Goal: Information Seeking & Learning: Understand process/instructions

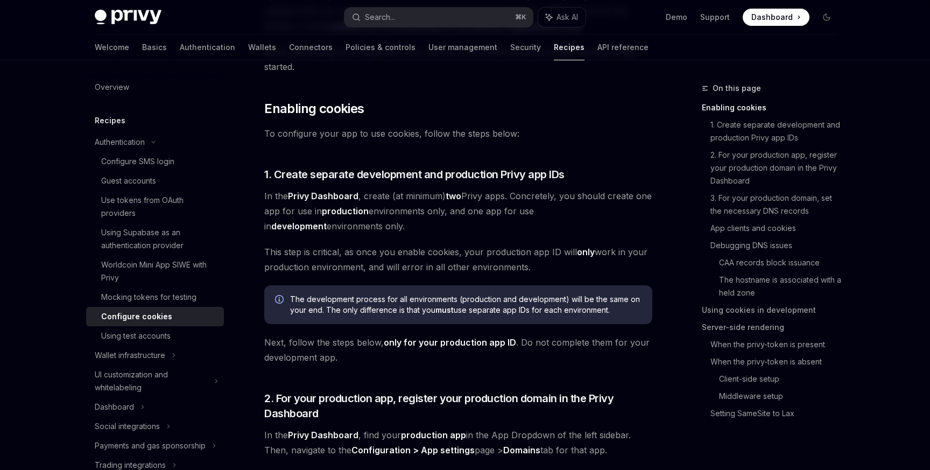
scroll to position [200, 0]
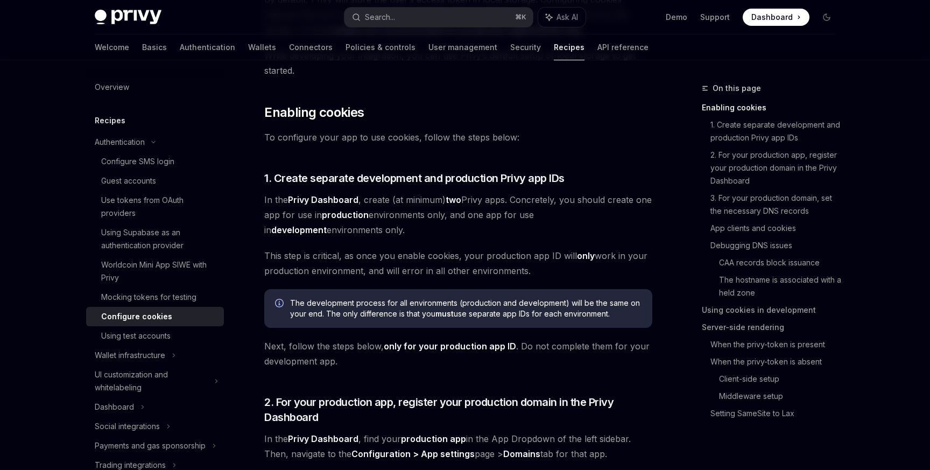
click at [346, 195] on strong "Privy Dashboard" at bounding box center [323, 199] width 71 height 11
click at [369, 212] on strong "production" at bounding box center [345, 214] width 47 height 11
drag, startPoint x: 387, startPoint y: 200, endPoint x: 390, endPoint y: 227, distance: 27.1
click at [390, 227] on span "In the Privy Dashboard , create (at minimum) two Privy apps. Concretely, you sh…" at bounding box center [458, 214] width 388 height 45
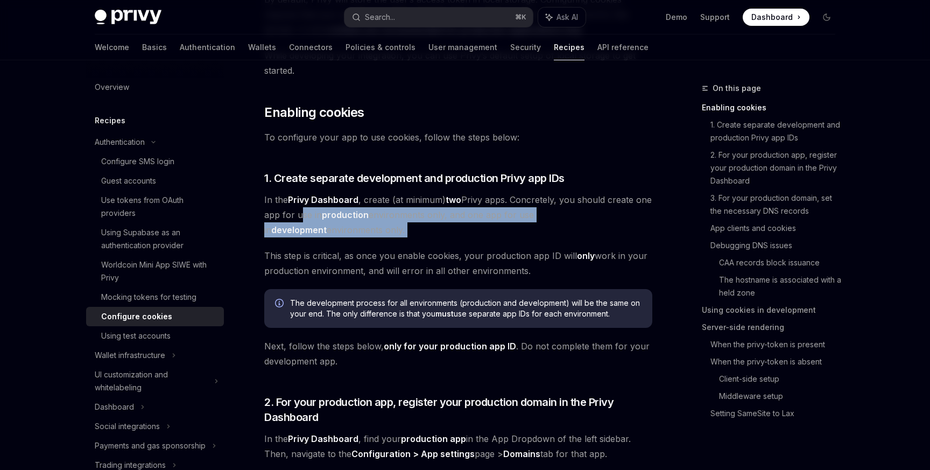
drag, startPoint x: 390, startPoint y: 227, endPoint x: 318, endPoint y: 209, distance: 74.8
click at [318, 209] on span "In the Privy Dashboard , create (at minimum) two Privy apps. Concretely, you sh…" at bounding box center [458, 214] width 388 height 45
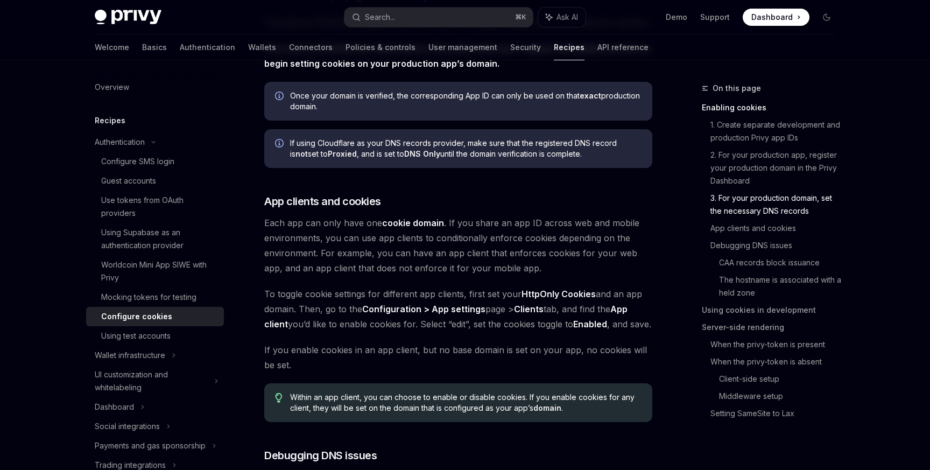
scroll to position [947, 0]
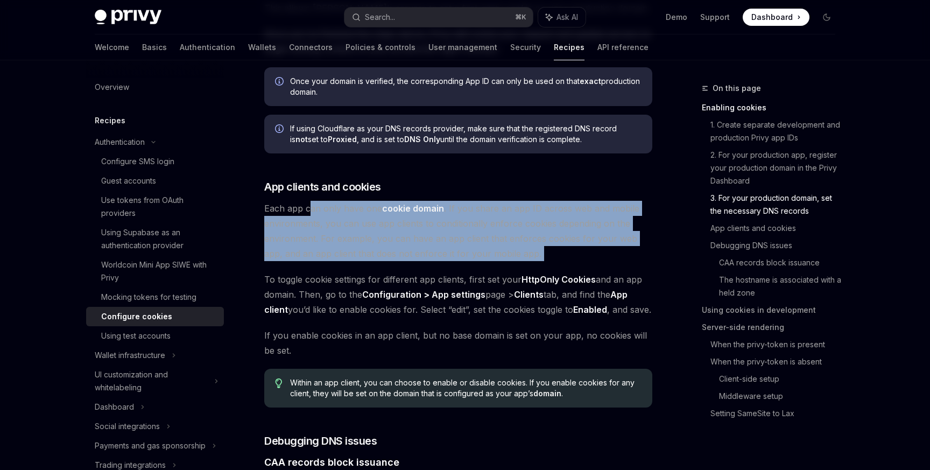
drag, startPoint x: 310, startPoint y: 201, endPoint x: 451, endPoint y: 263, distance: 153.8
drag, startPoint x: 565, startPoint y: 260, endPoint x: 469, endPoint y: 206, distance: 109.7
click at [469, 206] on span "Each app can only have one cookie domain . If you share an app ID across web an…" at bounding box center [458, 231] width 388 height 60
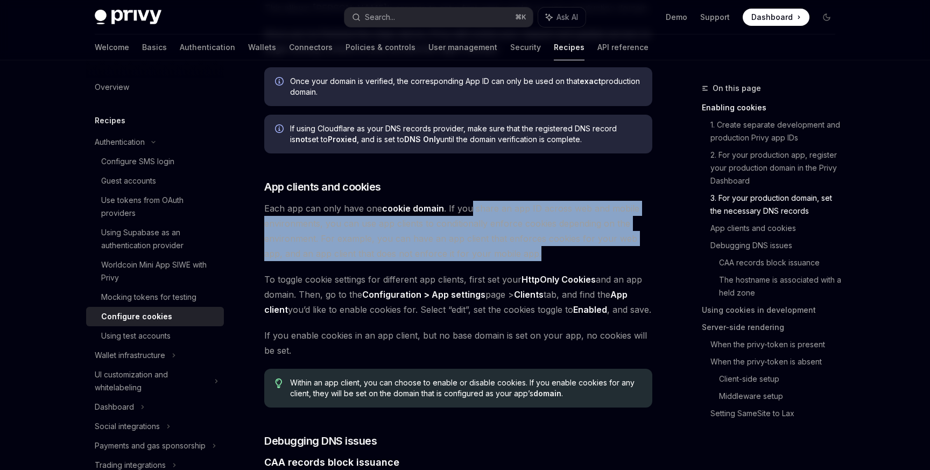
click at [469, 206] on span "Each app can only have one cookie domain . If you share an app ID across web an…" at bounding box center [458, 231] width 388 height 60
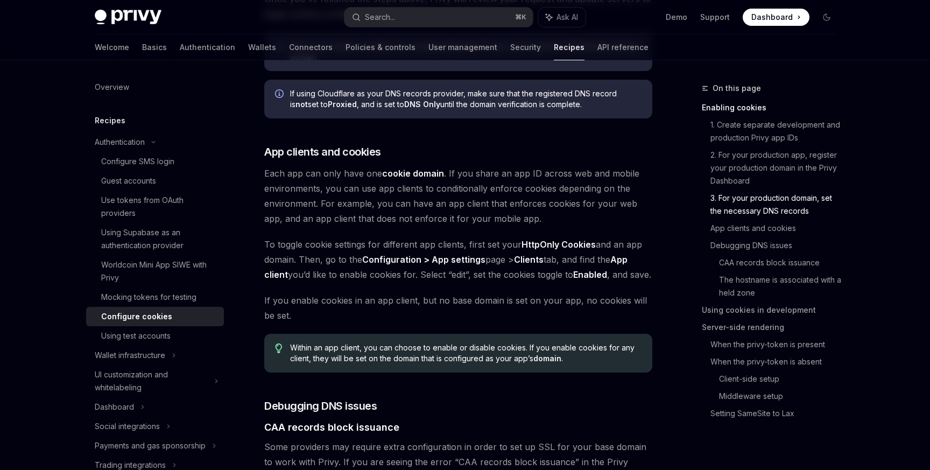
scroll to position [997, 0]
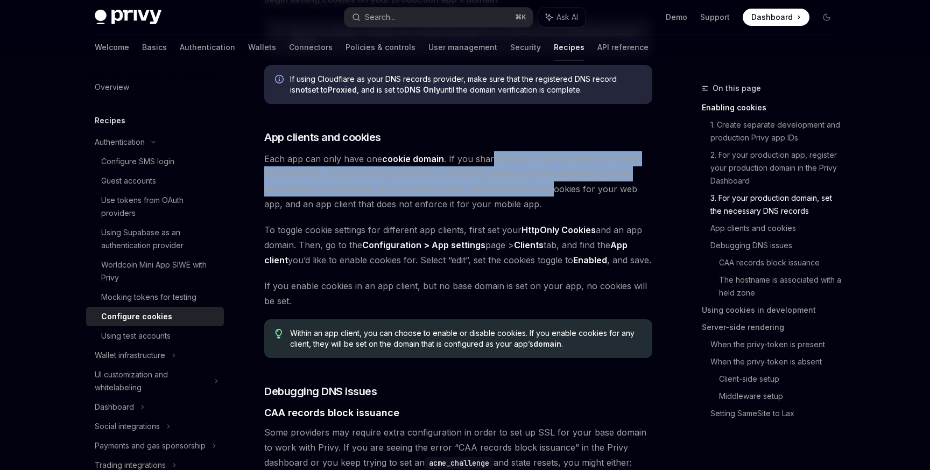
drag, startPoint x: 489, startPoint y: 157, endPoint x: 546, endPoint y: 193, distance: 67.1
click at [546, 193] on span "Each app can only have one cookie domain . If you share an app ID across web an…" at bounding box center [458, 181] width 388 height 60
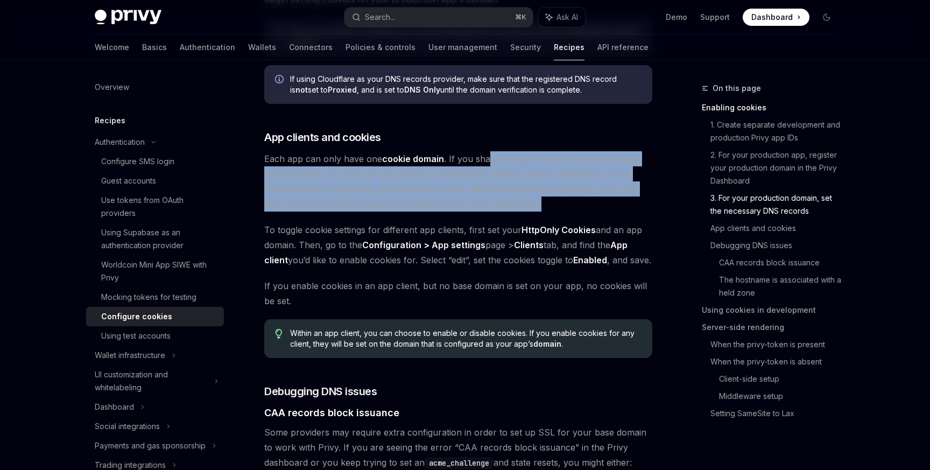
drag, startPoint x: 546, startPoint y: 204, endPoint x: 487, endPoint y: 155, distance: 76.1
click at [487, 156] on span "Each app can only have one cookie domain . If you share an app ID across web an…" at bounding box center [458, 181] width 388 height 60
click at [487, 155] on span "Each app can only have one cookie domain . If you share an app ID across web an…" at bounding box center [458, 181] width 388 height 60
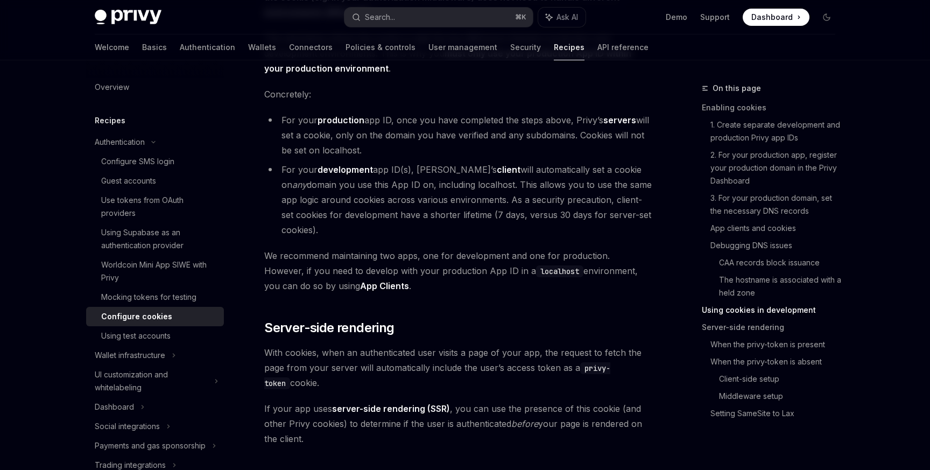
scroll to position [1859, 0]
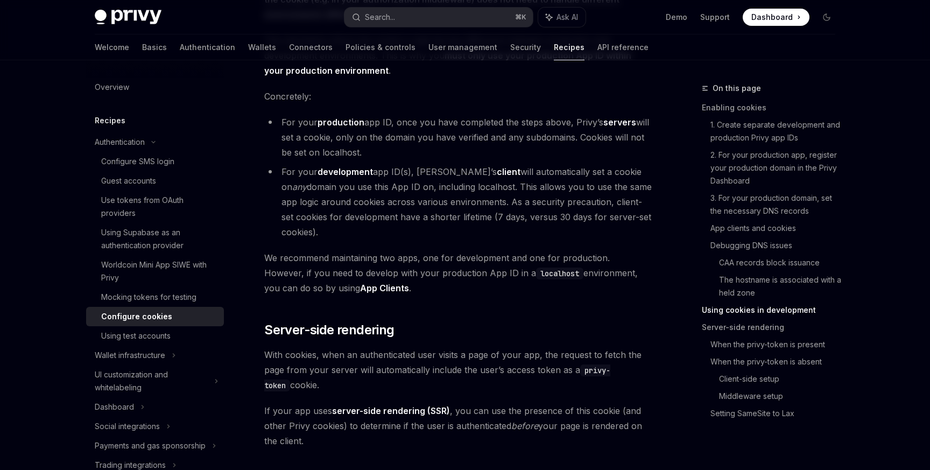
drag, startPoint x: 370, startPoint y: 155, endPoint x: 441, endPoint y: 244, distance: 113.8
click at [441, 240] on ul "For your production app ID, once you have completed the steps above, Privy’s se…" at bounding box center [458, 177] width 388 height 125
click at [441, 240] on li "For your development app ID(s), Privy’s client will automatically set a cookie …" at bounding box center [458, 201] width 388 height 75
drag, startPoint x: 440, startPoint y: 252, endPoint x: 382, endPoint y: 144, distance: 122.6
click at [382, 144] on ul "For your production app ID, once you have completed the steps above, Privy’s se…" at bounding box center [458, 177] width 388 height 125
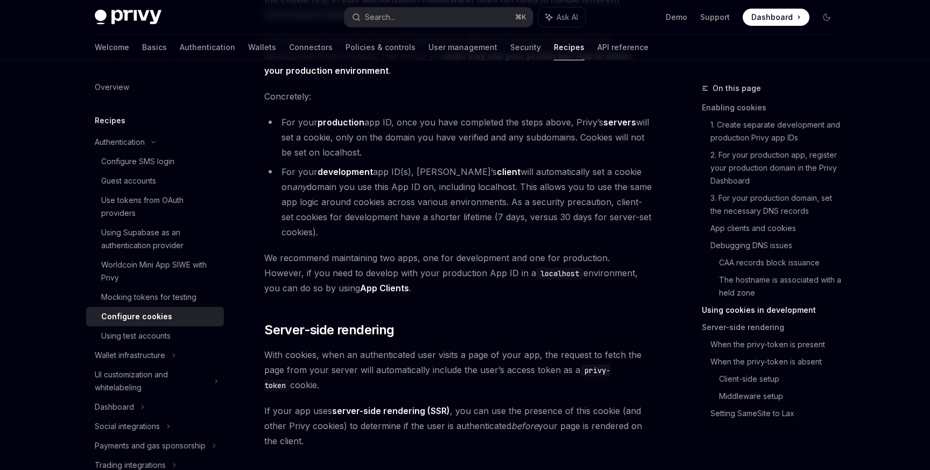
click at [382, 144] on li "For your production app ID, once you have completed the steps above, Privy’s se…" at bounding box center [458, 137] width 388 height 45
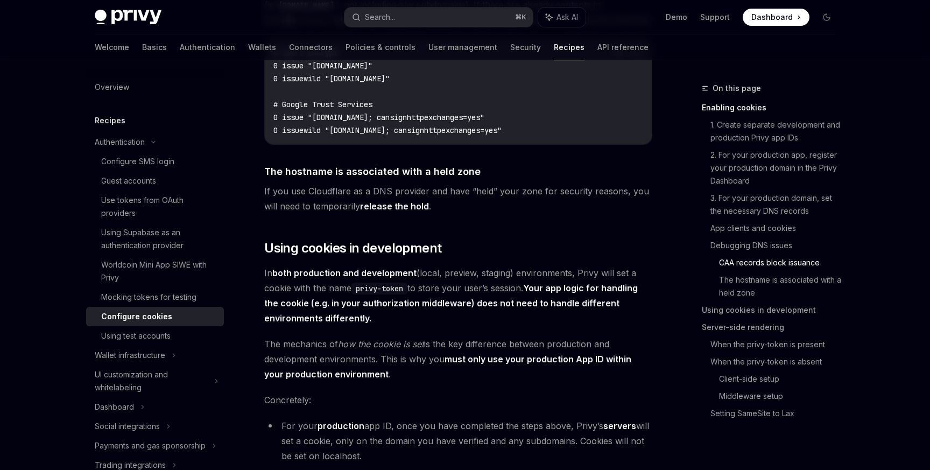
scroll to position [1520, 0]
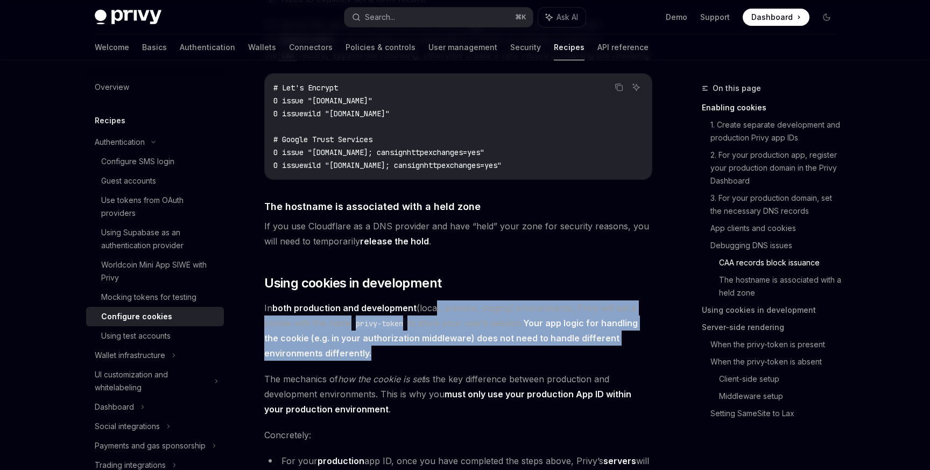
drag, startPoint x: 432, startPoint y: 327, endPoint x: 441, endPoint y: 362, distance: 36.7
click at [441, 361] on span "In both production and development (local, preview, staging) environments, Priv…" at bounding box center [458, 330] width 388 height 60
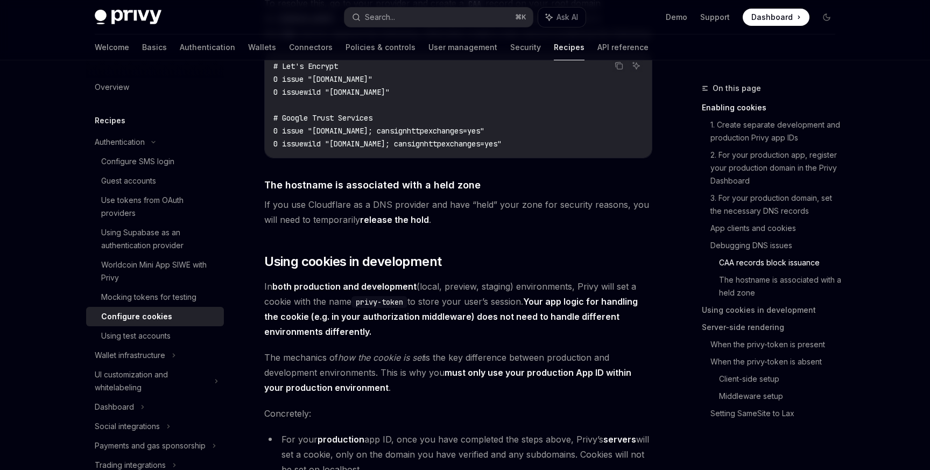
scroll to position [1544, 0]
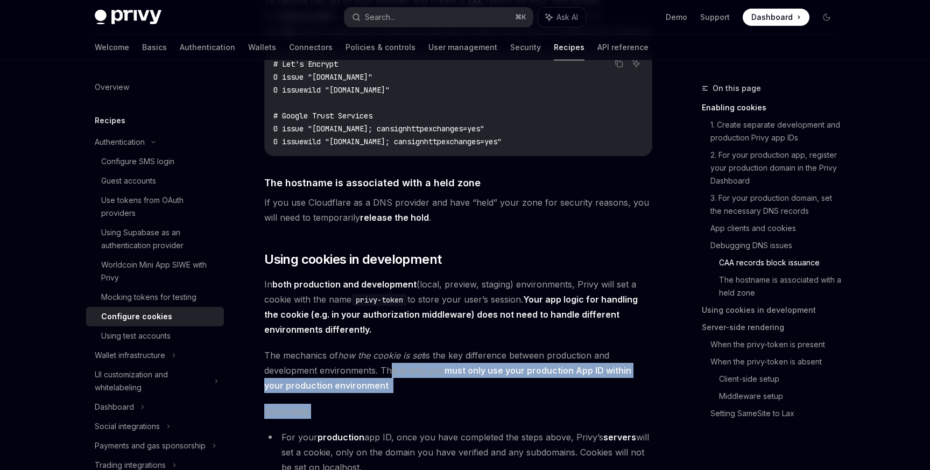
drag, startPoint x: 383, startPoint y: 392, endPoint x: 405, endPoint y: 419, distance: 35.2
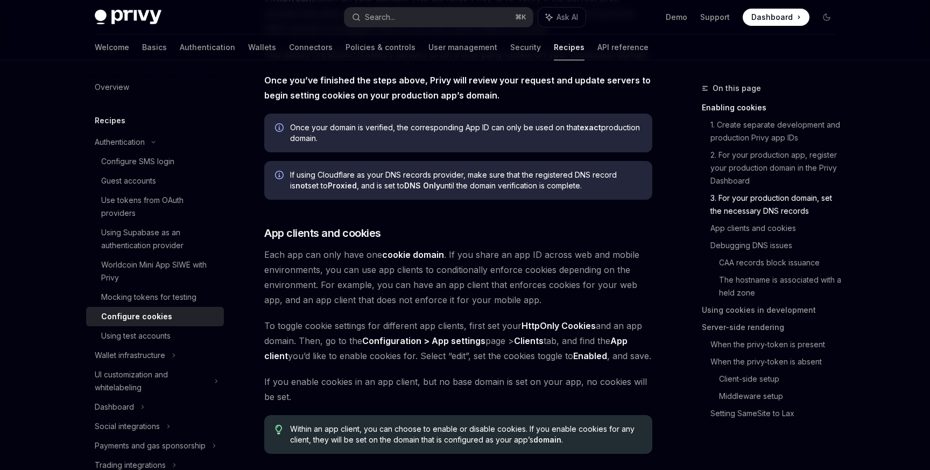
scroll to position [900, 0]
click at [425, 255] on strong "cookie domain" at bounding box center [413, 255] width 62 height 11
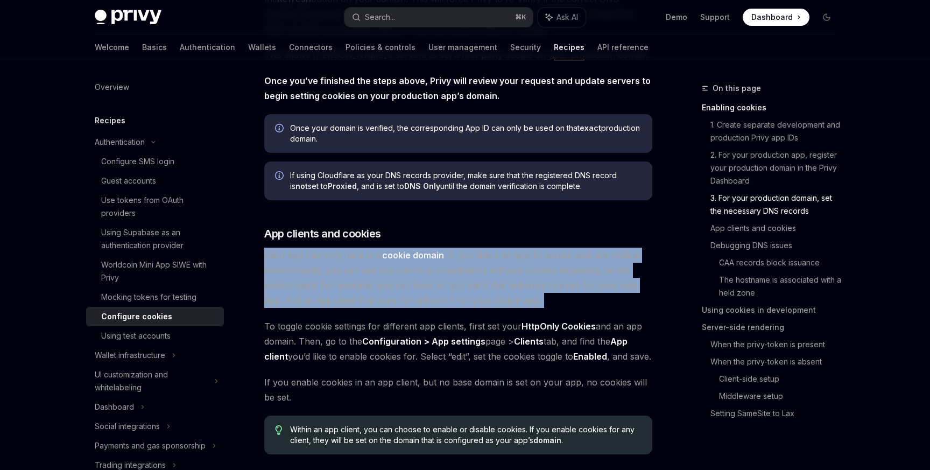
click at [425, 255] on strong "cookie domain" at bounding box center [413, 255] width 62 height 11
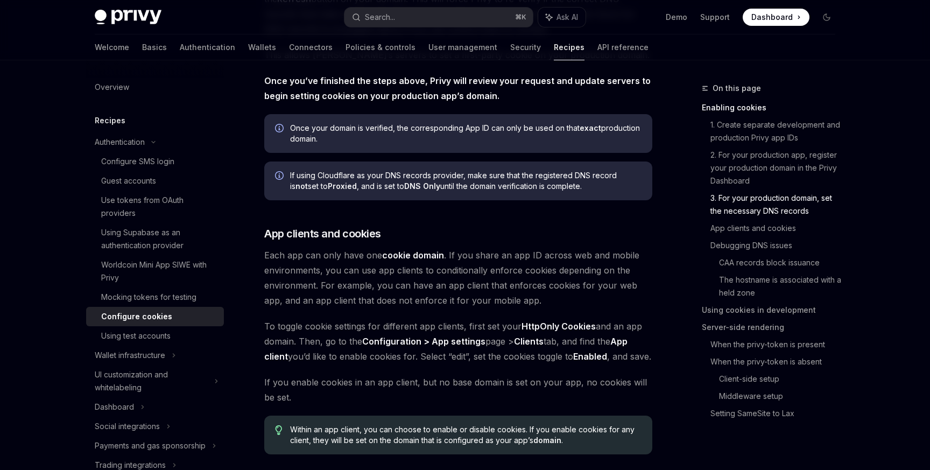
click at [482, 258] on span "Each app can only have one cookie domain . If you share an app ID across web an…" at bounding box center [458, 278] width 388 height 60
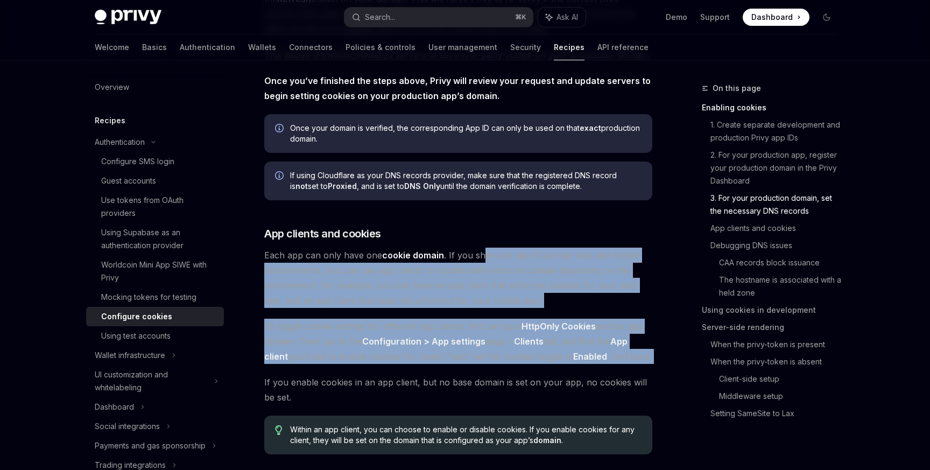
drag, startPoint x: 482, startPoint y: 251, endPoint x: 509, endPoint y: 313, distance: 67.7
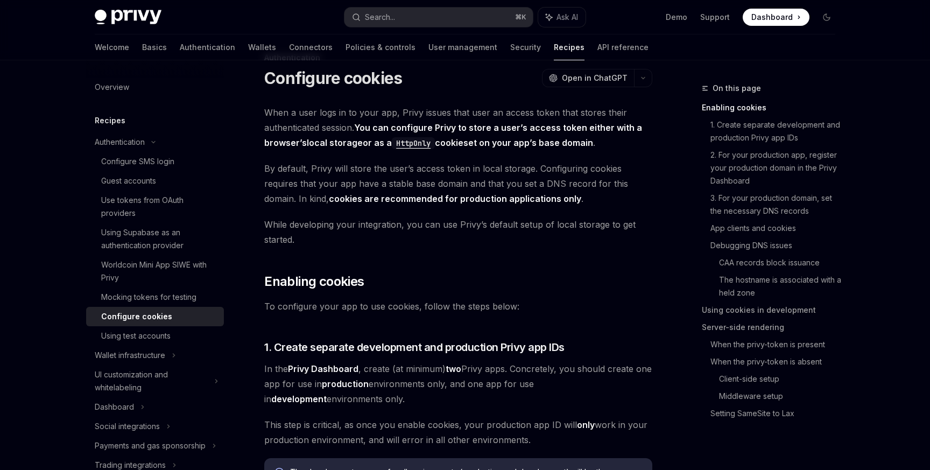
scroll to position [0, 0]
